Goal: Task Accomplishment & Management: Use online tool/utility

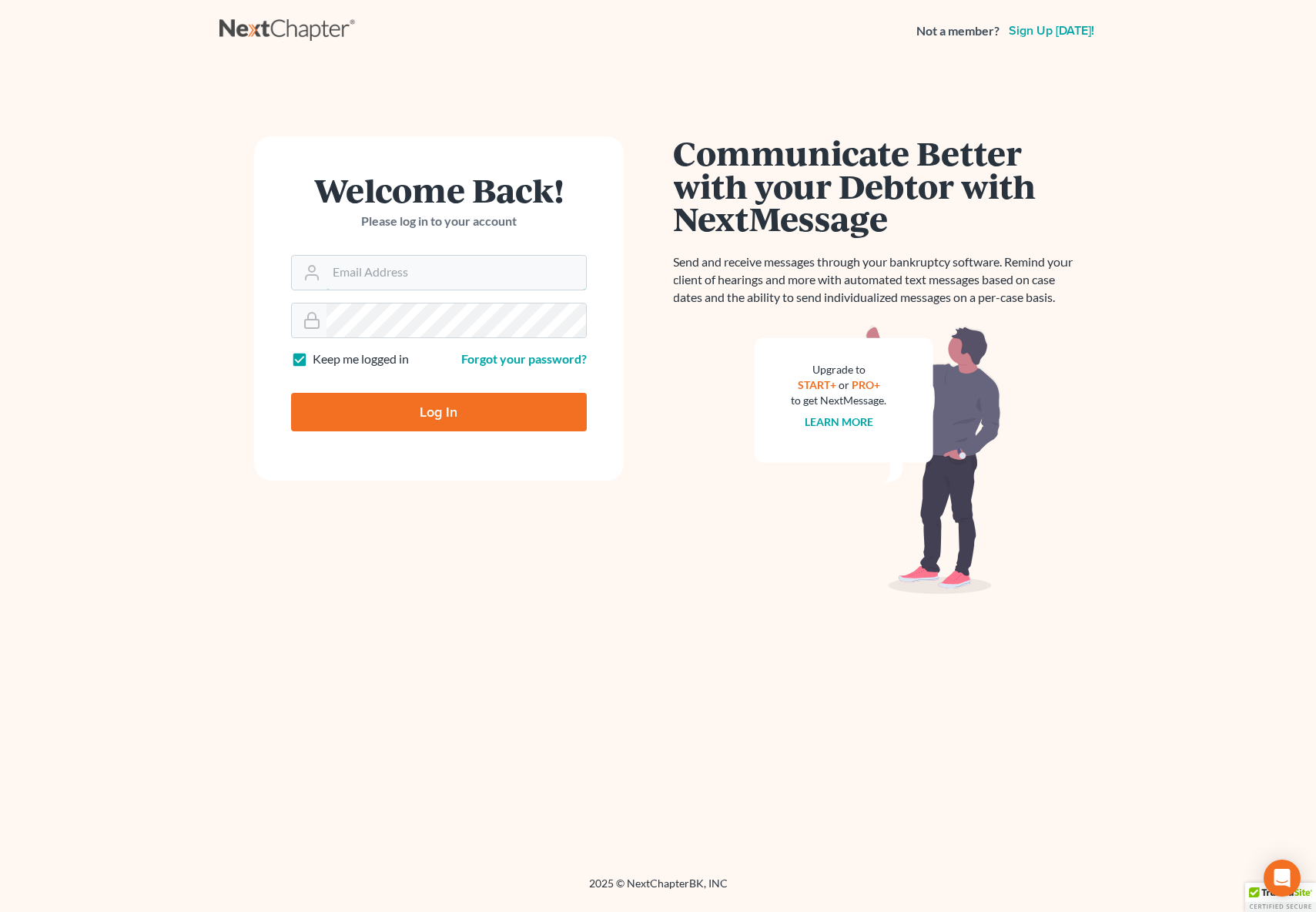
type input "[EMAIL_ADDRESS][DOMAIN_NAME]"
click at [392, 408] on input "Log In" at bounding box center [438, 411] width 295 height 38
type input "Thinking..."
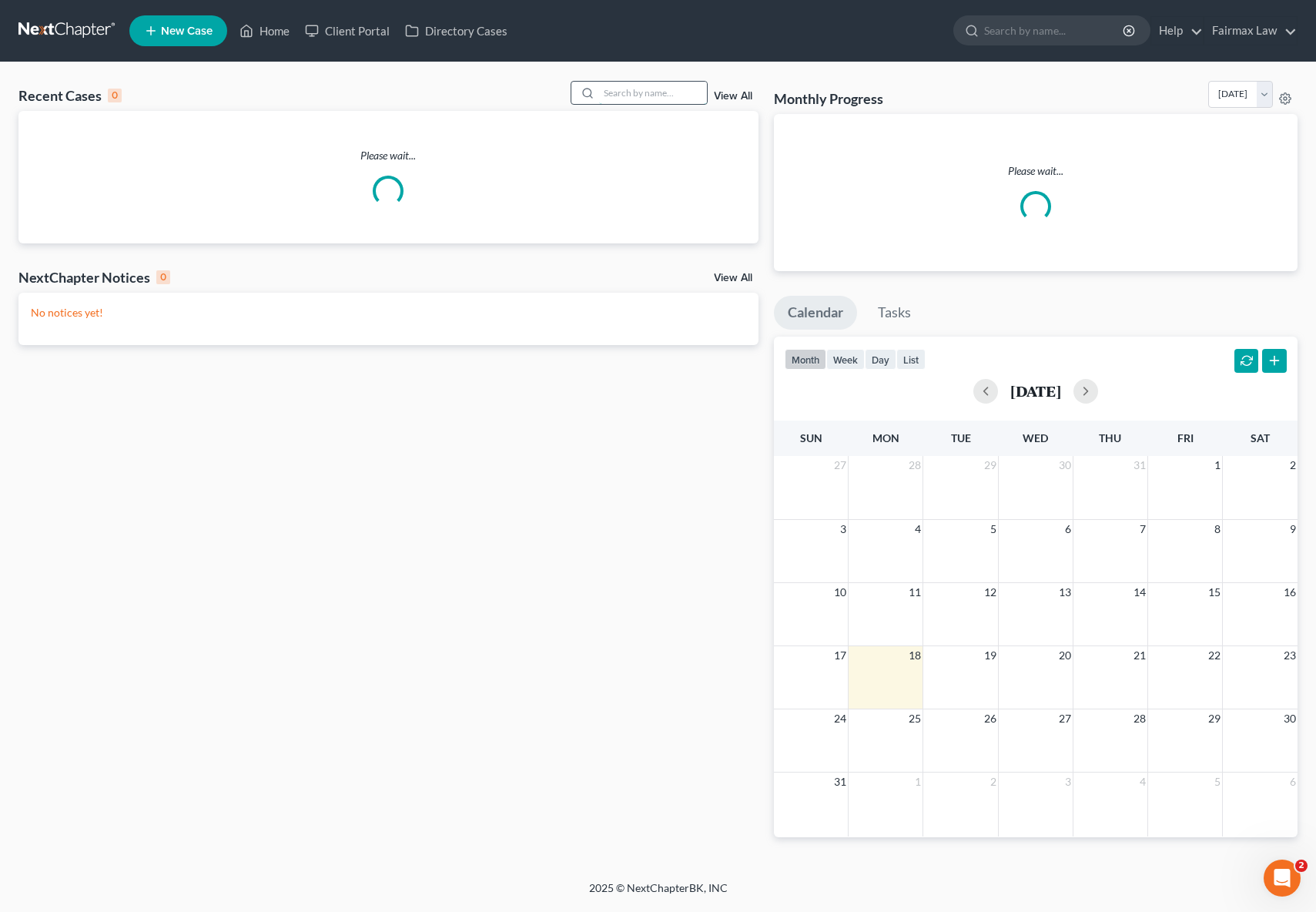
click at [636, 90] on input "search" at bounding box center [653, 93] width 108 height 22
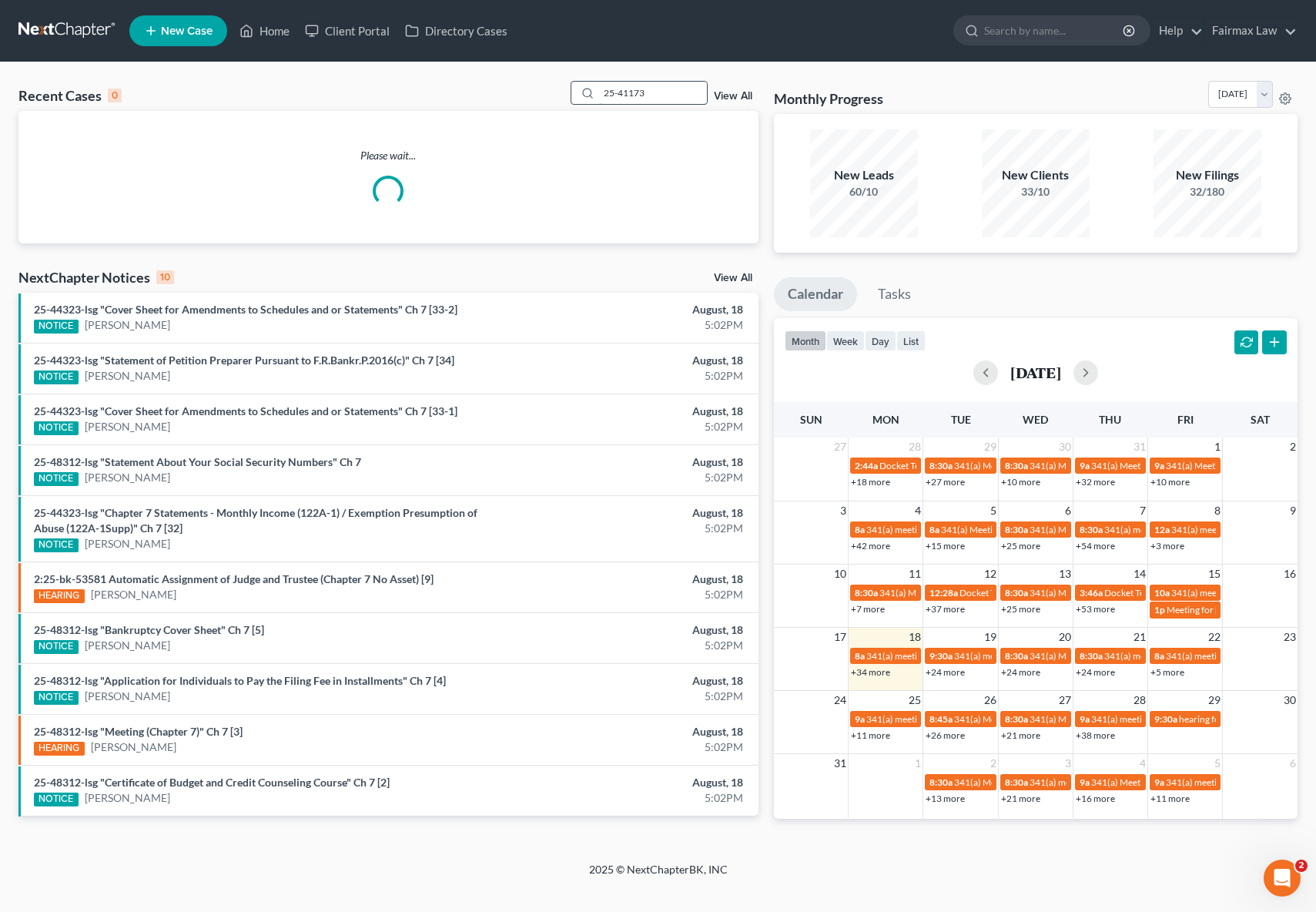
type input "25-41173"
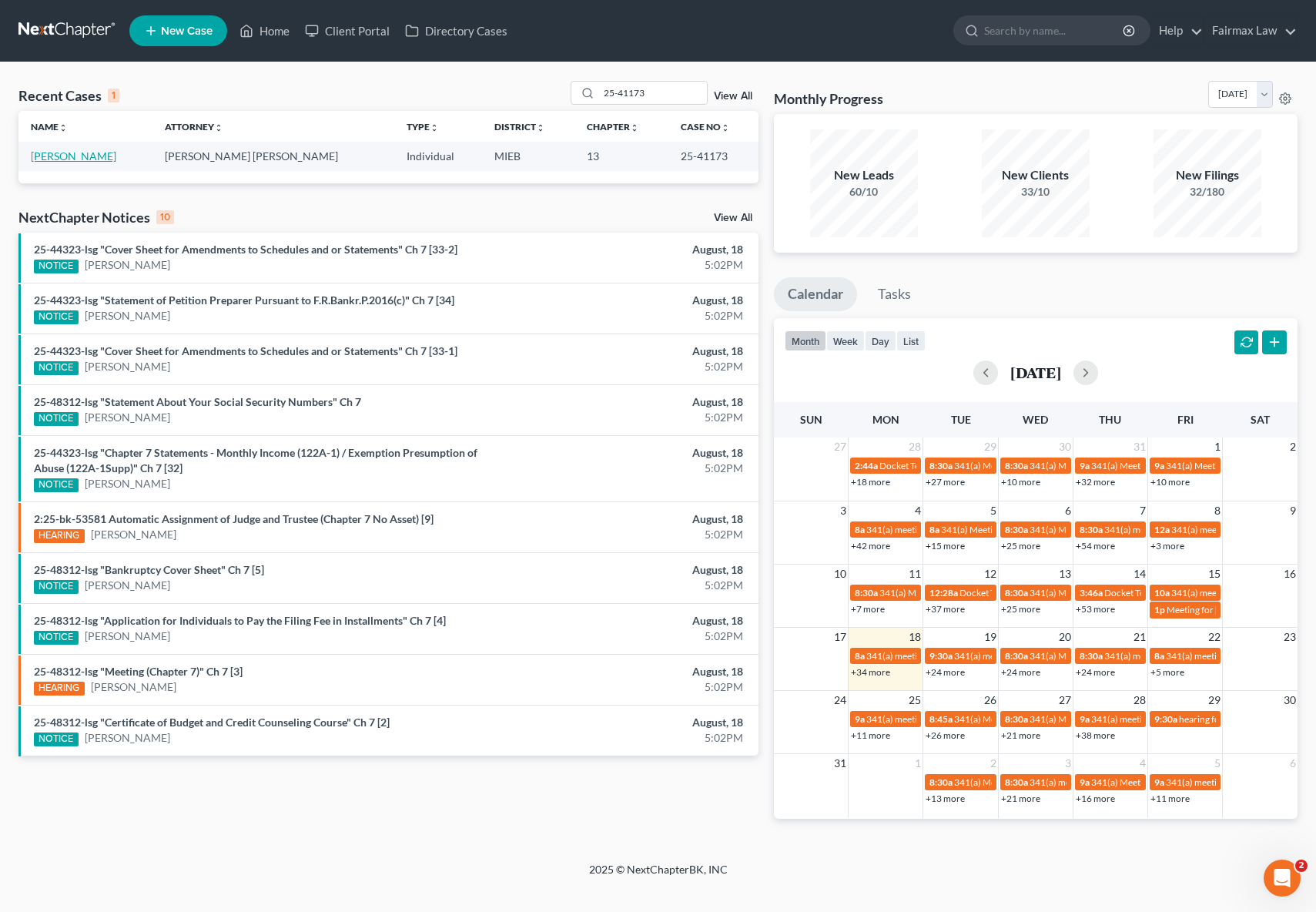
click at [59, 156] on link "[PERSON_NAME]" at bounding box center [74, 156] width 86 height 13
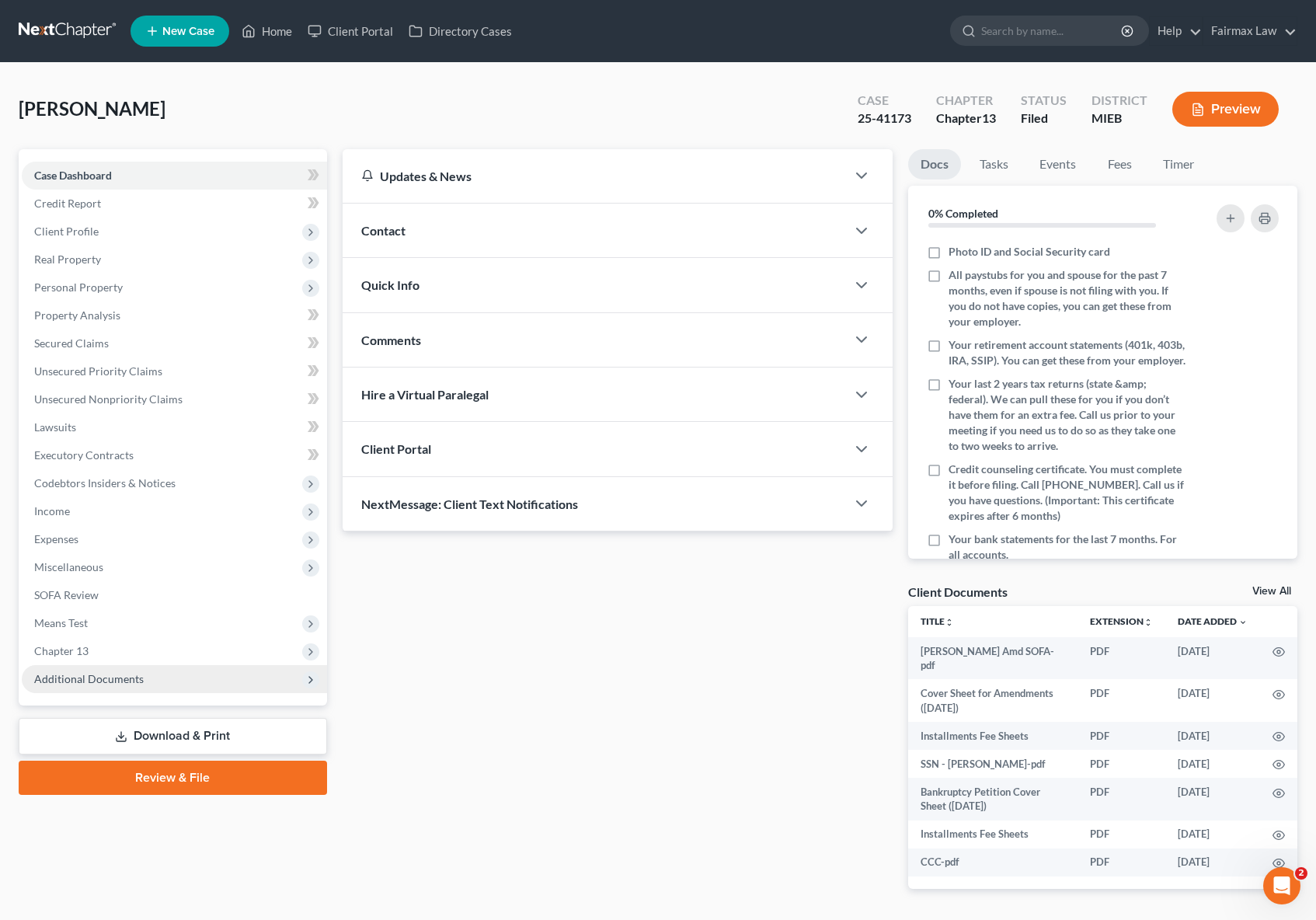
click at [132, 682] on span "Additional Documents" at bounding box center [88, 679] width 109 height 13
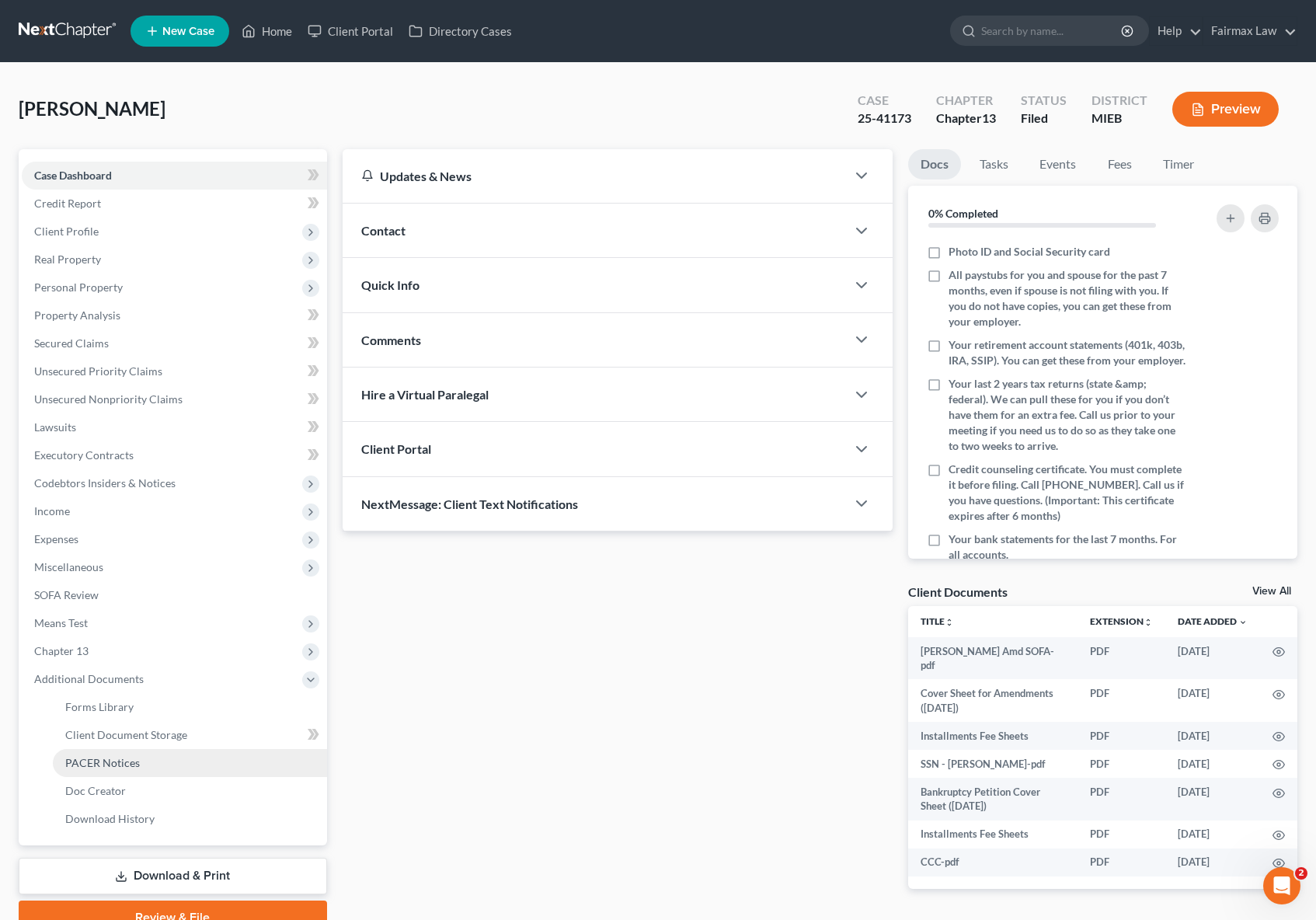
click at [145, 767] on link "PACER Notices" at bounding box center [190, 763] width 275 height 28
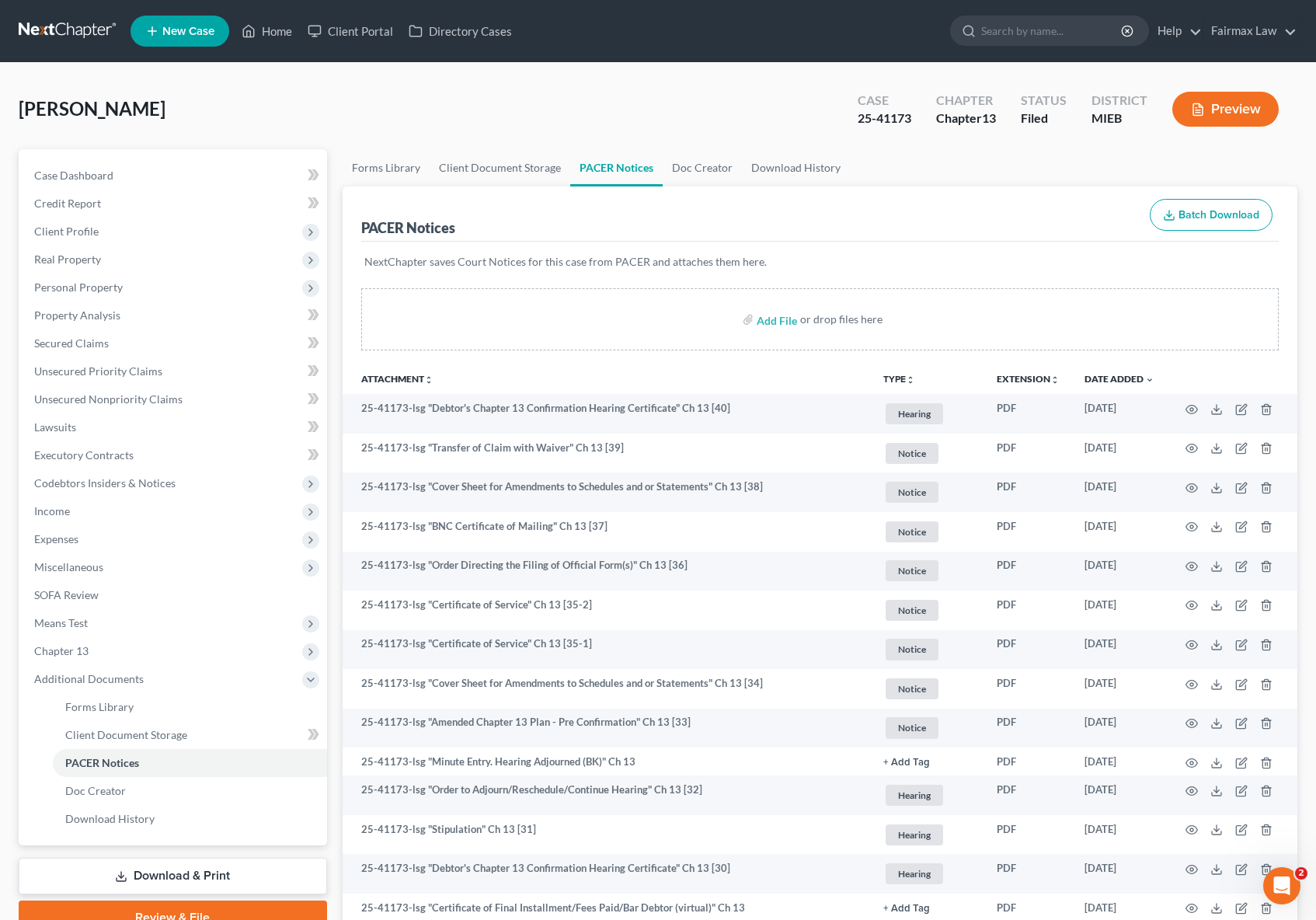
click at [1197, 109] on icon "button" at bounding box center [1197, 109] width 14 height 14
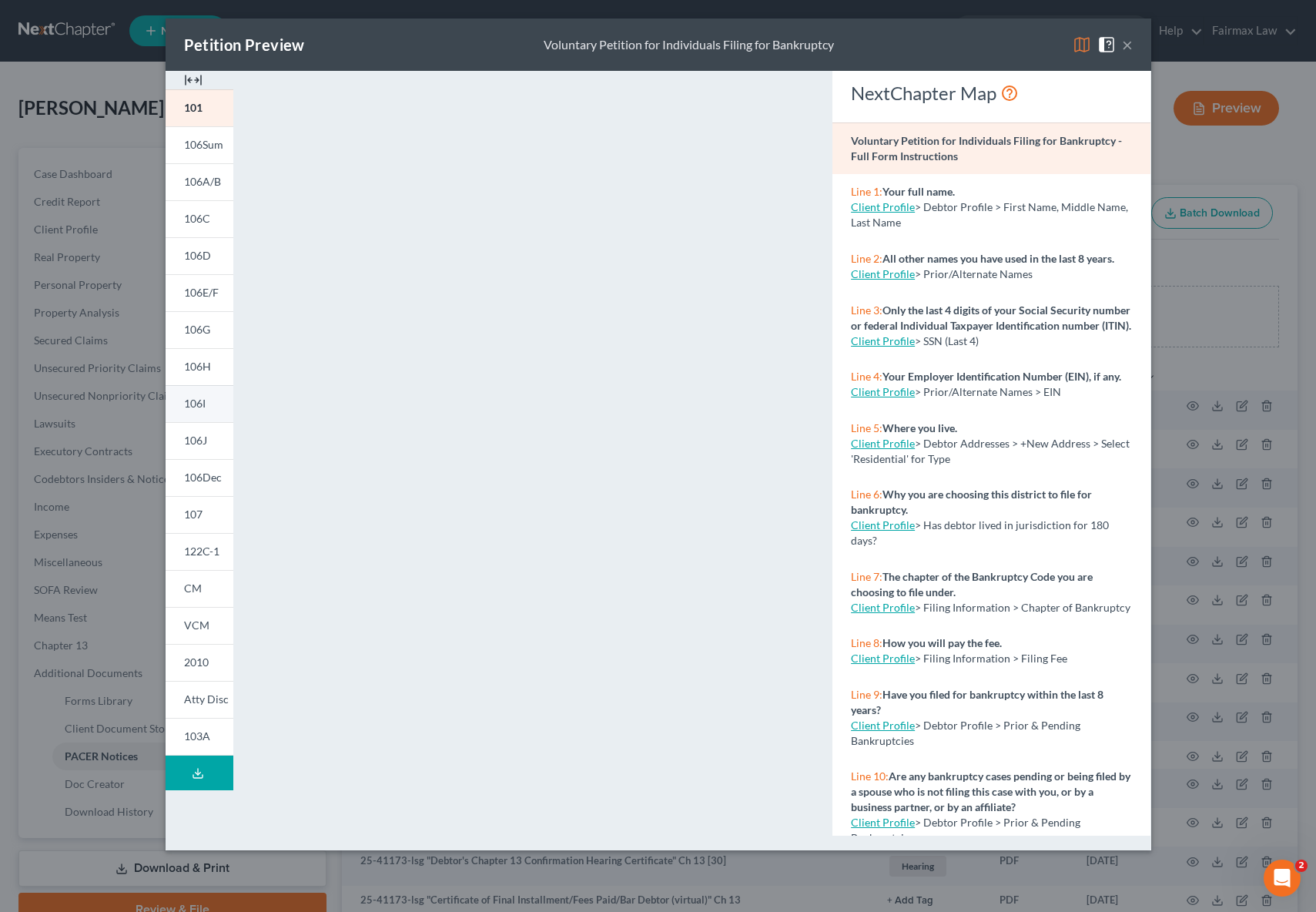
click at [189, 402] on span "106I" at bounding box center [194, 403] width 21 height 13
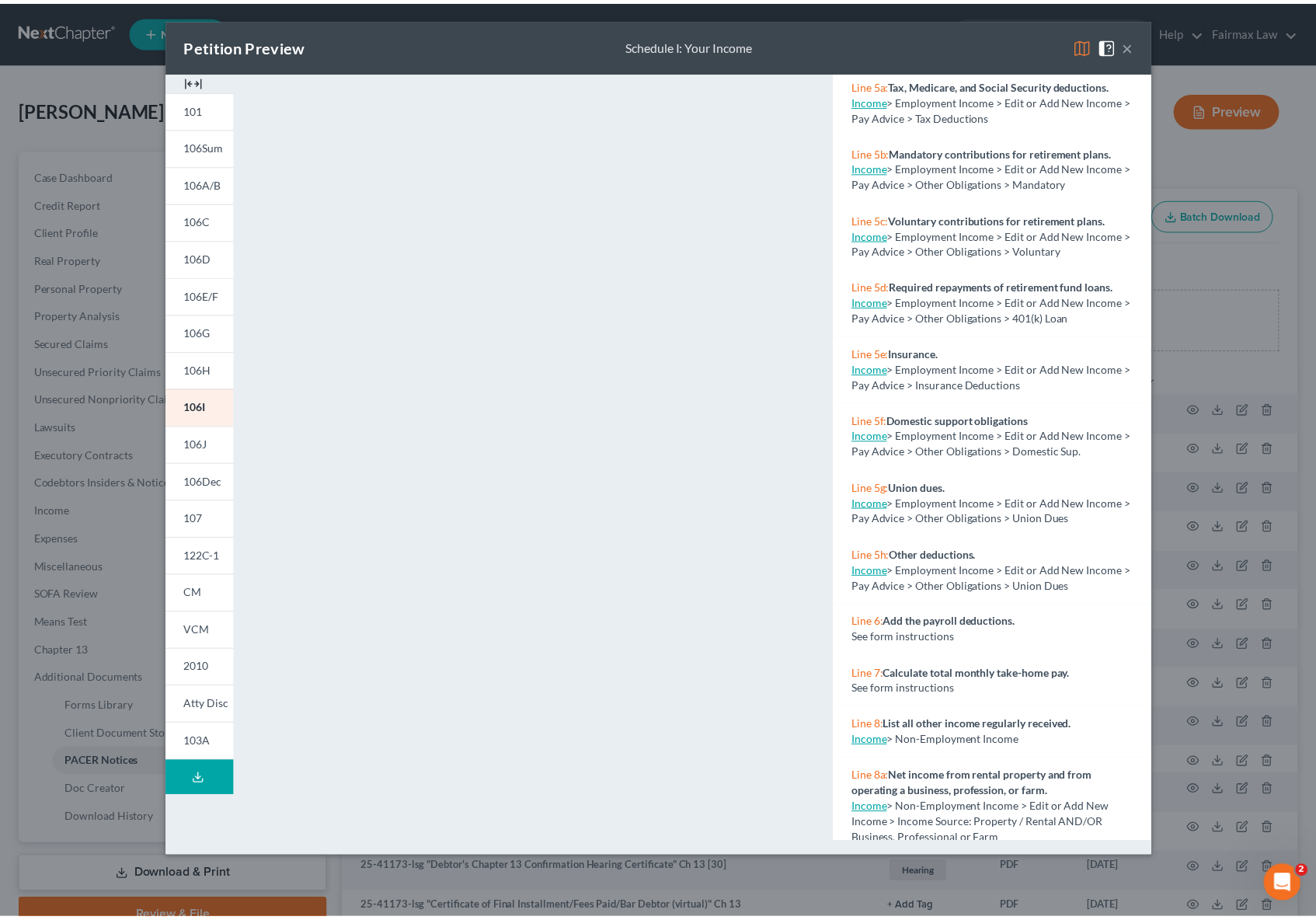
scroll to position [416, 0]
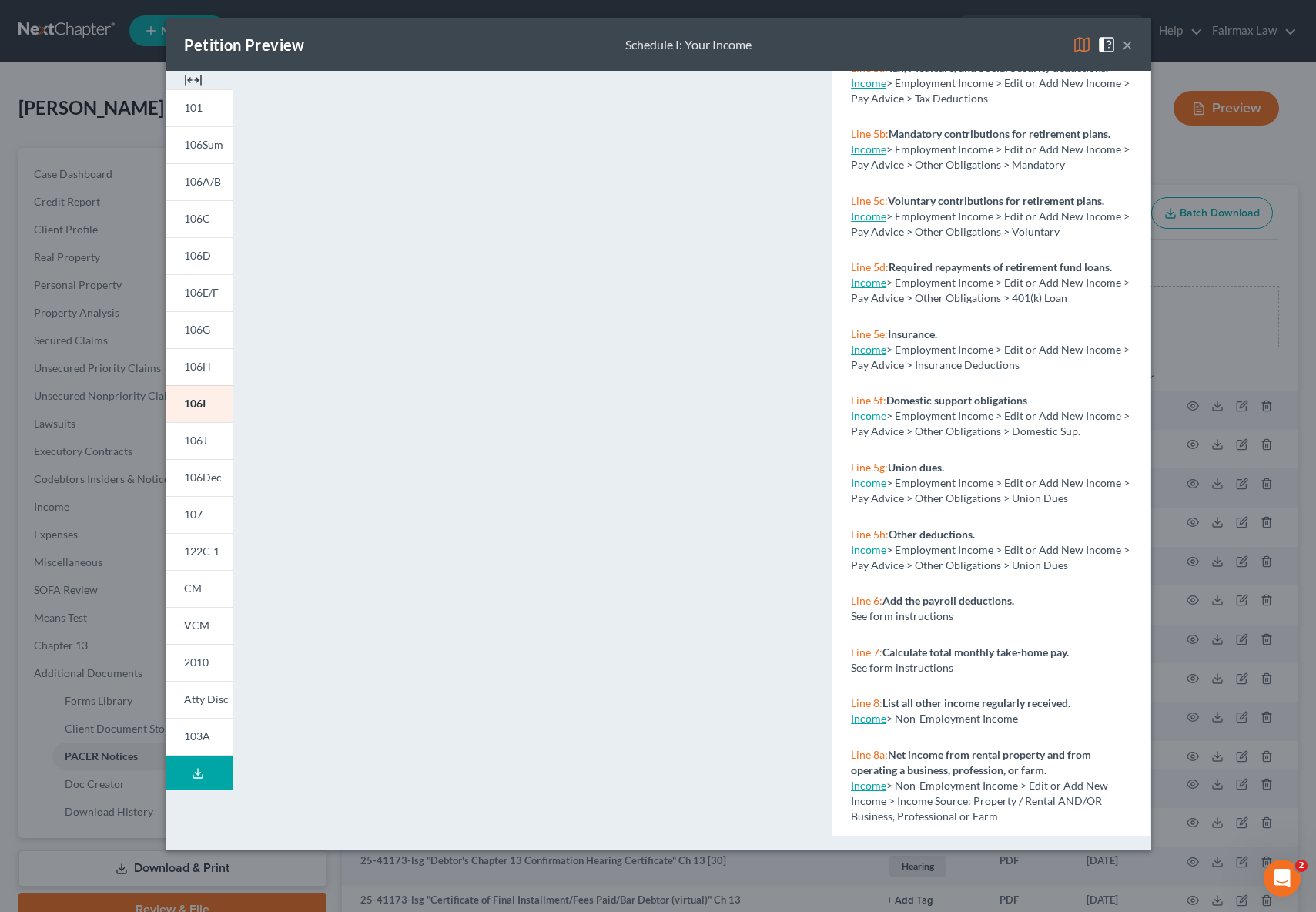
click at [1129, 51] on button "×" at bounding box center [1128, 45] width 11 height 19
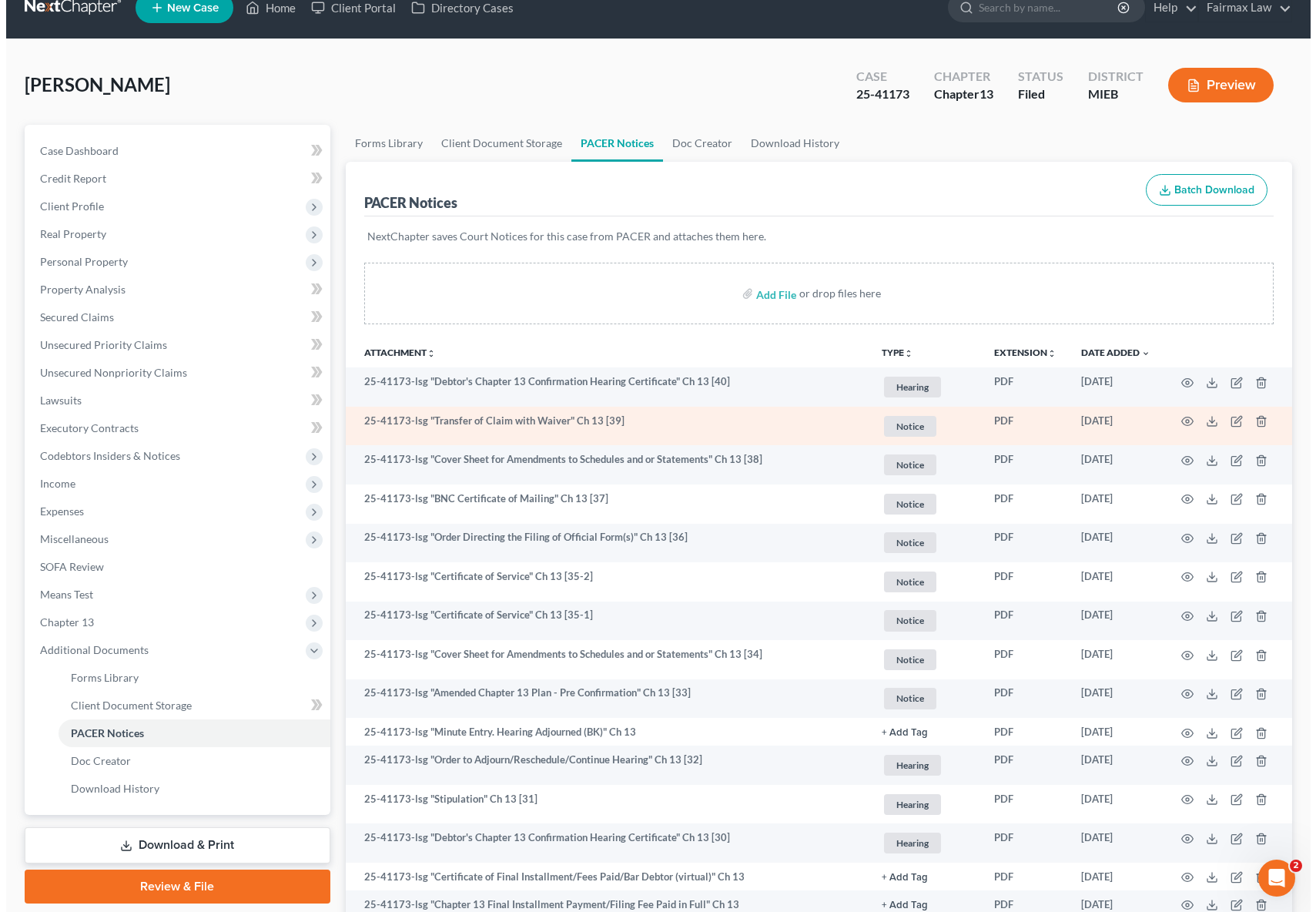
scroll to position [50, 0]
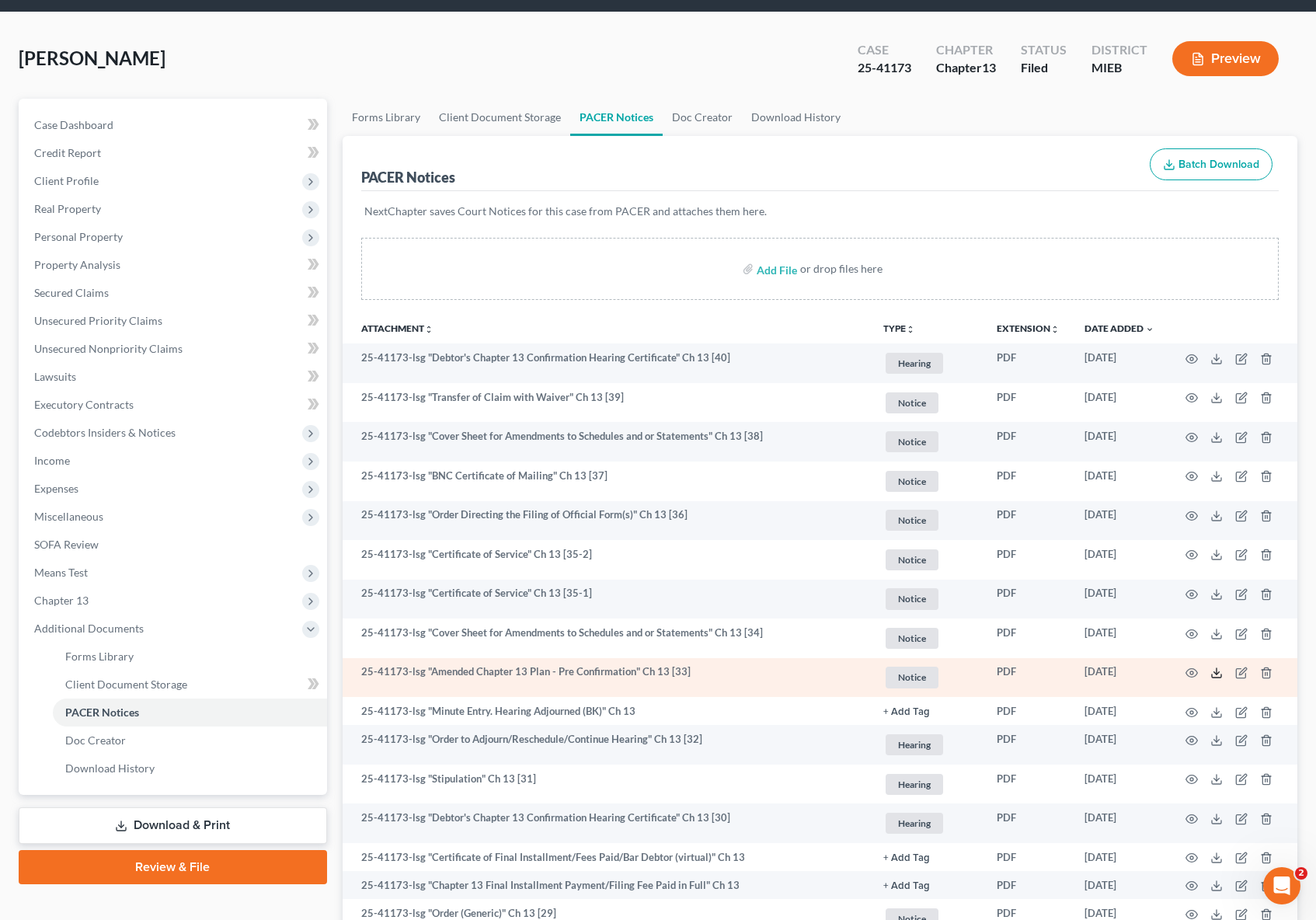
click at [1217, 673] on line at bounding box center [1217, 671] width 0 height 7
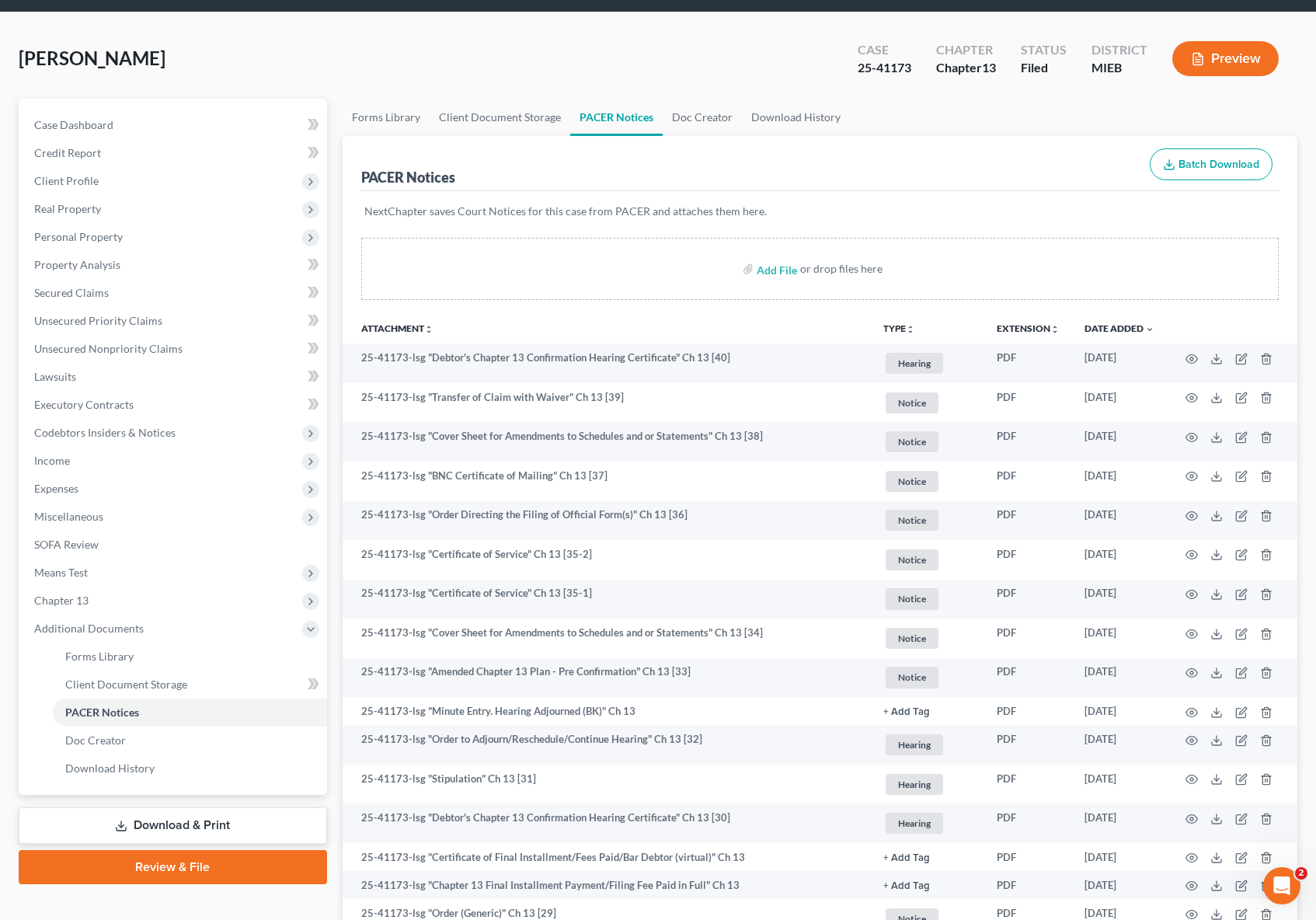
click at [1214, 59] on button "Preview" at bounding box center [1226, 58] width 106 height 35
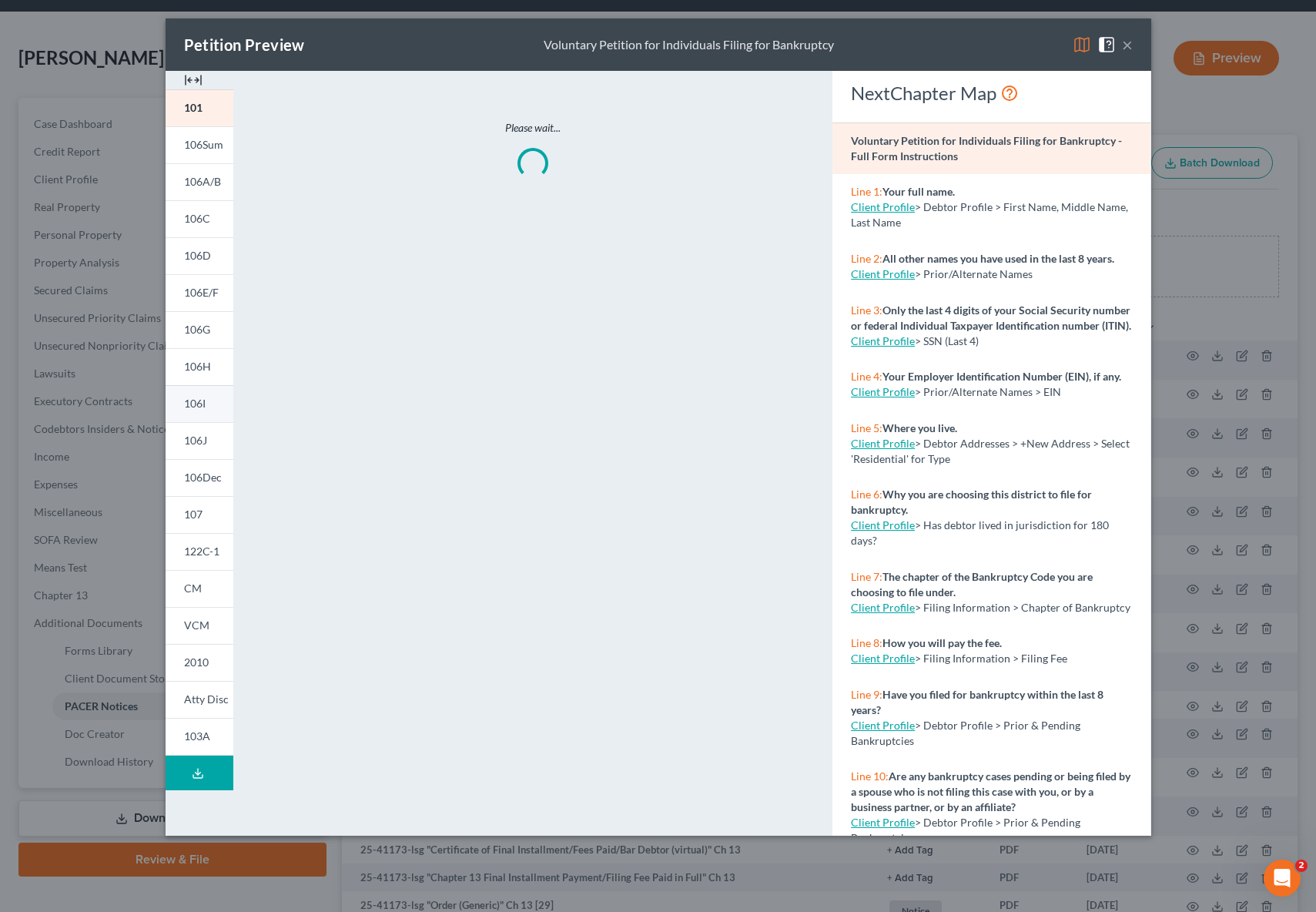
click at [198, 405] on span "106I" at bounding box center [194, 403] width 21 height 13
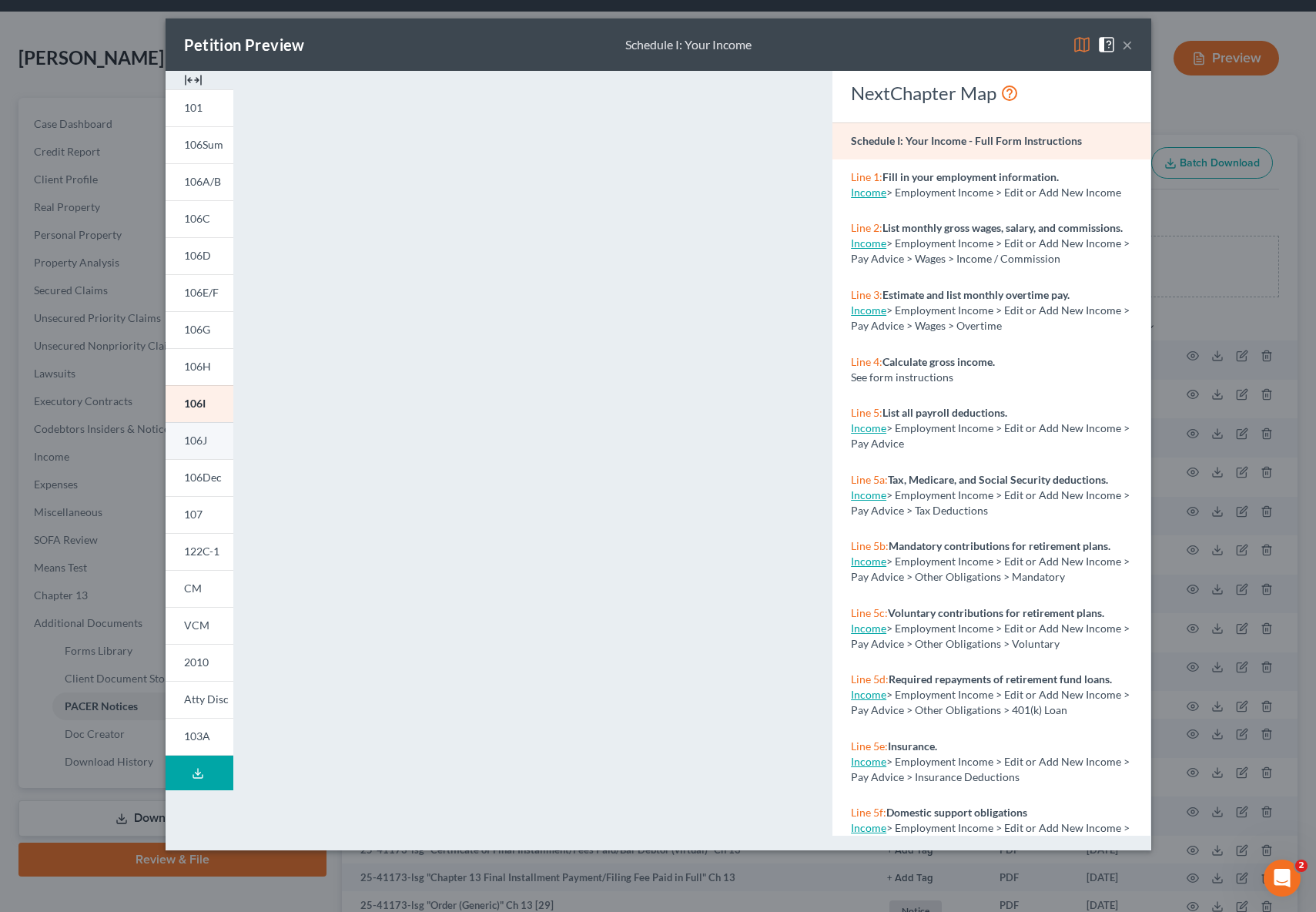
click at [211, 445] on link "106J" at bounding box center [199, 441] width 68 height 37
